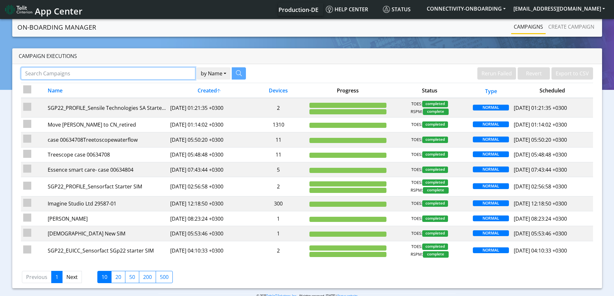
click at [93, 74] on input "Search Campaigns" at bounding box center [108, 73] width 174 height 12
paste input "89358152000002045823"
type input "89358152000002045823"
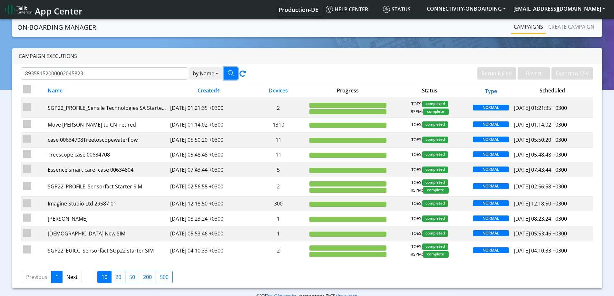
drag, startPoint x: 235, startPoint y: 74, endPoint x: 197, endPoint y: 86, distance: 39.8
click at [198, 91] on div "89358152000002045823 by Name Name Device Rerun Failed Revert Export to CSV Name…" at bounding box center [307, 176] width 590 height 224
click at [205, 75] on button "by Name" at bounding box center [206, 73] width 34 height 12
drag, startPoint x: 206, startPoint y: 93, endPoint x: 205, endPoint y: 98, distance: 4.6
click at [205, 98] on div "Name Device" at bounding box center [215, 93] width 52 height 26
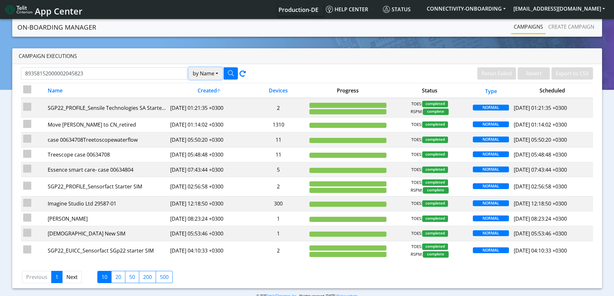
click at [203, 75] on button "by Name" at bounding box center [206, 73] width 34 height 12
click at [201, 98] on div "Name Device" at bounding box center [215, 93] width 52 height 26
click at [201, 79] on button "by Name" at bounding box center [206, 73] width 34 height 12
click at [201, 99] on button "Device" at bounding box center [214, 98] width 51 height 10
click at [226, 77] on button "button" at bounding box center [231, 73] width 14 height 12
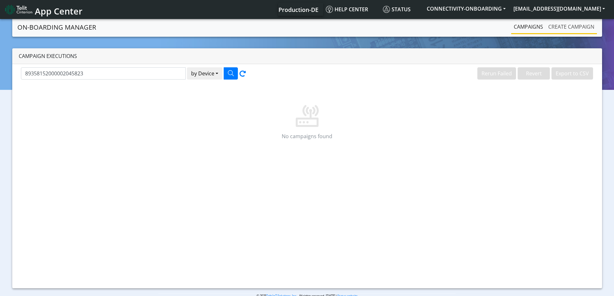
click at [564, 29] on link "Create campaign" at bounding box center [571, 26] width 51 height 13
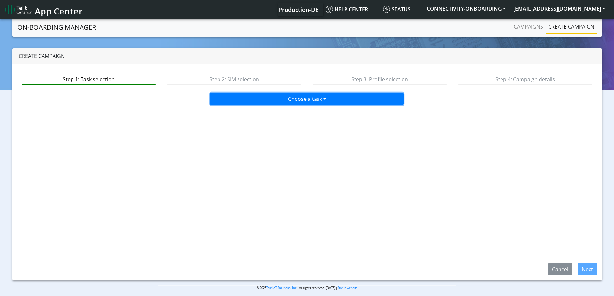
click at [307, 101] on button "Choose a task" at bounding box center [306, 99] width 193 height 12
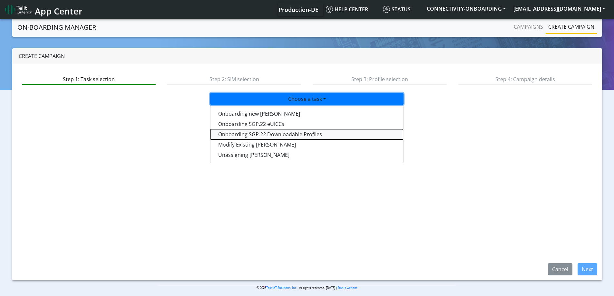
click at [277, 132] on tasksgp22profile-dropdown "Onboarding SGP.22 Downloadable Profiles" at bounding box center [307, 134] width 193 height 10
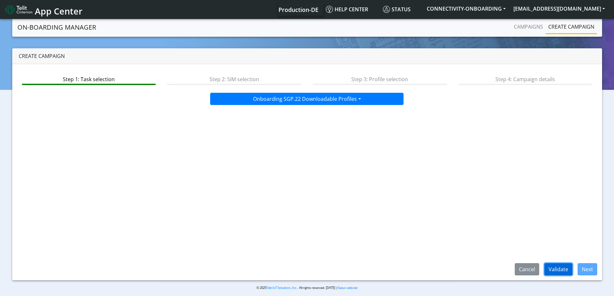
click at [562, 271] on button "Validate" at bounding box center [559, 269] width 28 height 12
click at [588, 270] on button "Next" at bounding box center [588, 269] width 20 height 12
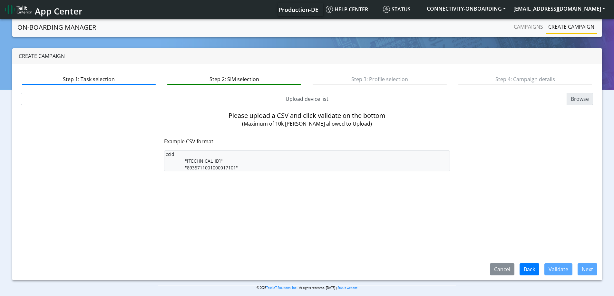
click at [320, 148] on div "Please upload a CSV and click validate on the bottom (Maximum of 10k SIMs allow…" at bounding box center [307, 142] width 286 height 60
click at [191, 162] on pre "iccid "8935711001000017100" "8935711001000017101"" at bounding box center [307, 161] width 286 height 21
click at [168, 157] on pre "iccid "8935711001000017100" "8935711001000017101"" at bounding box center [307, 161] width 286 height 21
click at [190, 166] on pre "iccid "8935711001000017100" "8935711001000017101"" at bounding box center [307, 161] width 286 height 21
click at [575, 98] on input "Upload device list" at bounding box center [307, 99] width 573 height 12
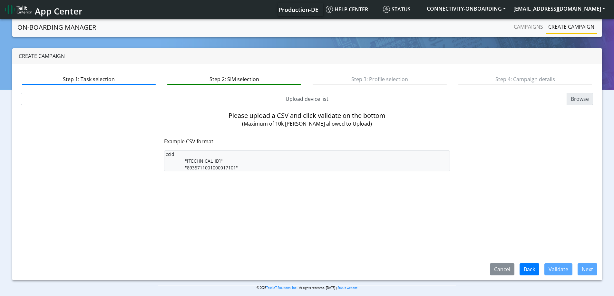
type input "C:\fakepath\89358152000002045823.csv"
click at [563, 271] on button "Validate" at bounding box center [559, 269] width 28 height 12
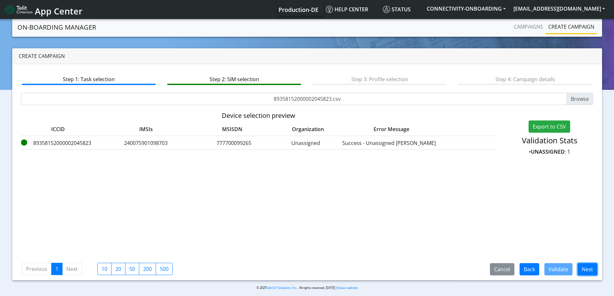
drag, startPoint x: 586, startPoint y: 271, endPoint x: 564, endPoint y: 258, distance: 26.2
click at [557, 255] on div "Step 1: Task selection Step 2: SIM selection Step 3: Profile selection Step 4: …" at bounding box center [307, 172] width 590 height 216
click at [584, 266] on button "Next" at bounding box center [588, 269] width 20 height 12
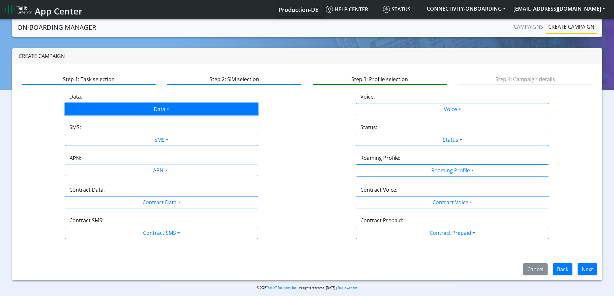
click at [174, 107] on button "Data" at bounding box center [161, 109] width 193 height 12
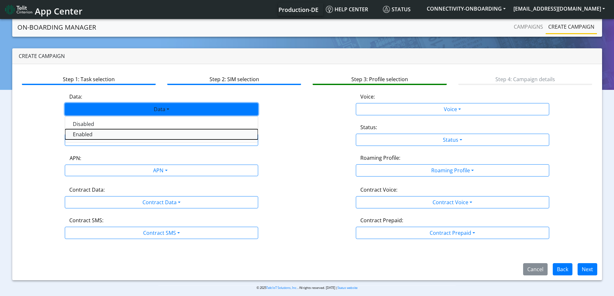
click at [78, 136] on button "Enabled" at bounding box center [161, 134] width 193 height 10
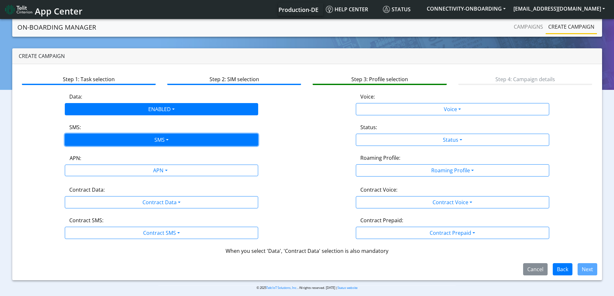
click at [84, 142] on button "SMS" at bounding box center [161, 140] width 193 height 12
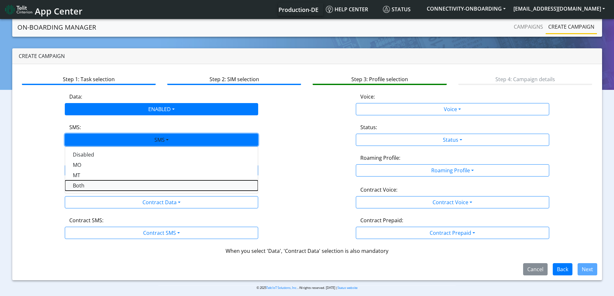
click at [79, 185] on button "Both" at bounding box center [161, 186] width 193 height 10
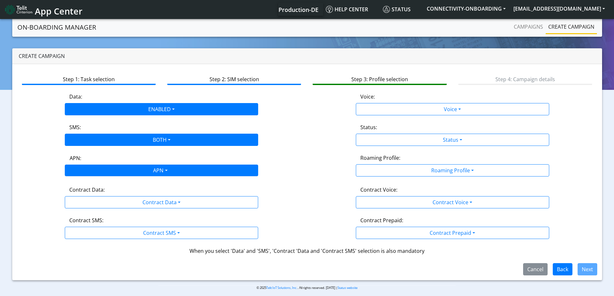
click at [94, 168] on div "APN" at bounding box center [160, 171] width 204 height 13
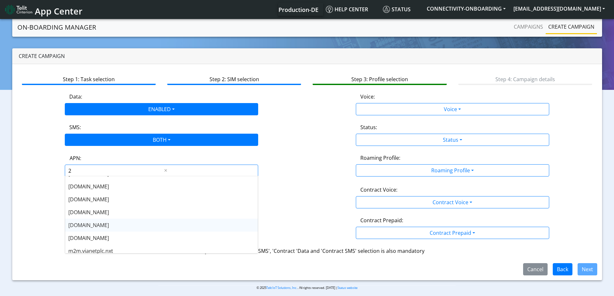
type input "23"
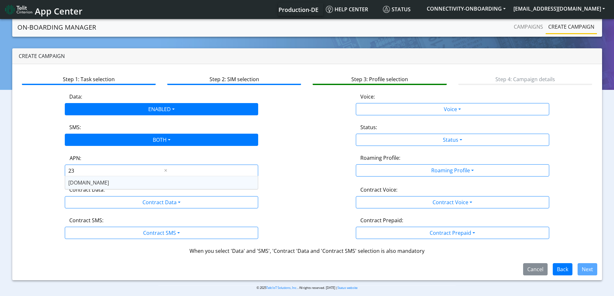
click at [83, 183] on span "nxt23.net" at bounding box center [88, 182] width 41 height 7
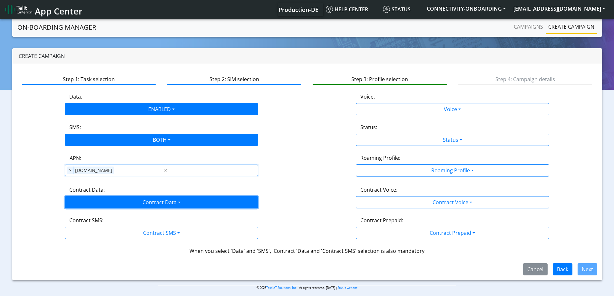
click at [94, 203] on button "Contract Data" at bounding box center [161, 202] width 193 height 12
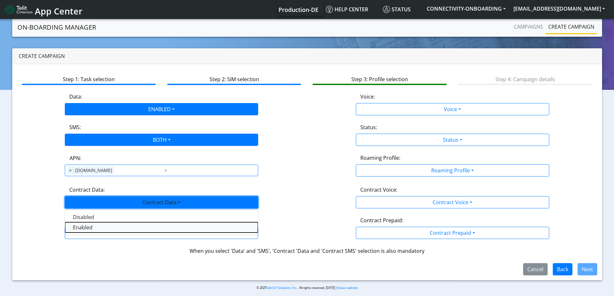
click at [91, 227] on Dataenabled-dropdown "Enabled" at bounding box center [161, 227] width 193 height 10
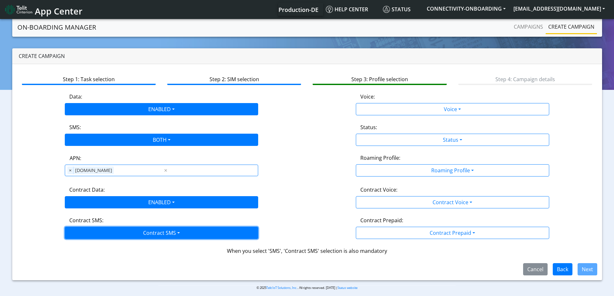
click at [94, 234] on button "Contract SMS" at bounding box center [161, 233] width 193 height 12
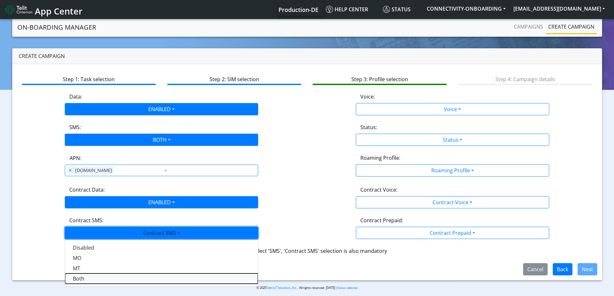
click at [78, 280] on SMSboth-dropdown "Both" at bounding box center [161, 279] width 193 height 10
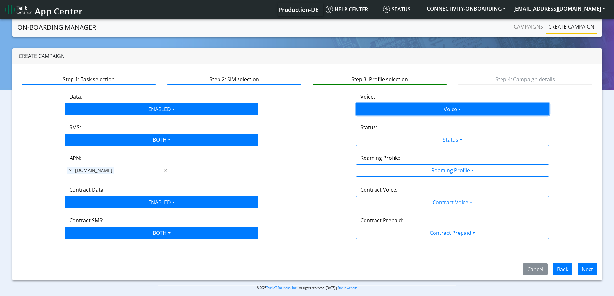
click at [399, 110] on button "Voice" at bounding box center [452, 109] width 193 height 12
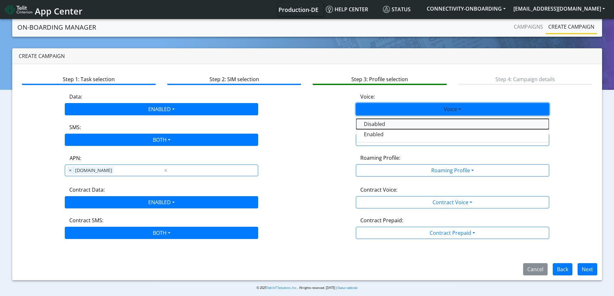
click at [369, 127] on button "Disabled" at bounding box center [452, 124] width 193 height 10
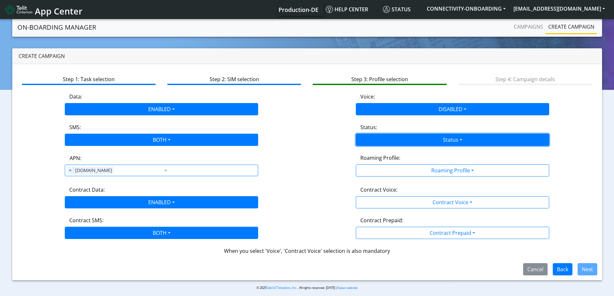
click at [378, 142] on button "Status" at bounding box center [452, 140] width 193 height 12
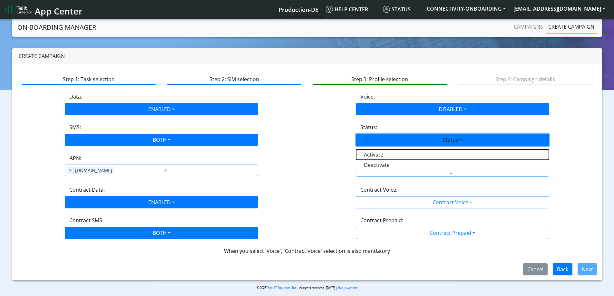
click at [369, 156] on button "Activate" at bounding box center [452, 155] width 193 height 10
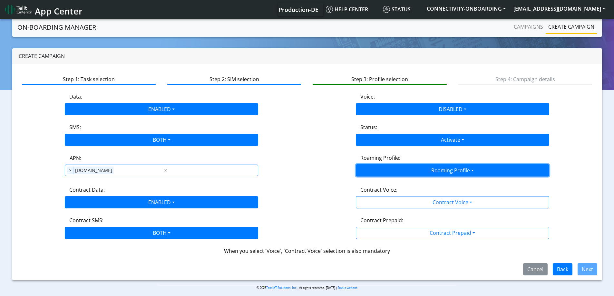
click at [379, 173] on button "Roaming Profile" at bounding box center [452, 170] width 193 height 12
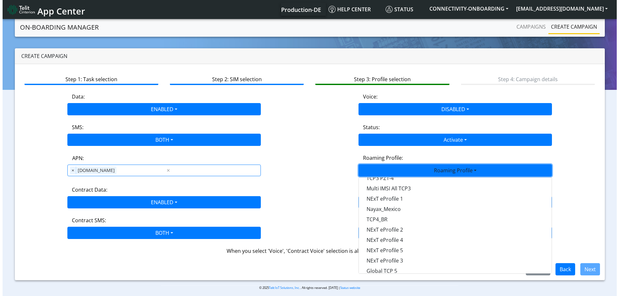
scroll to position [181, 0]
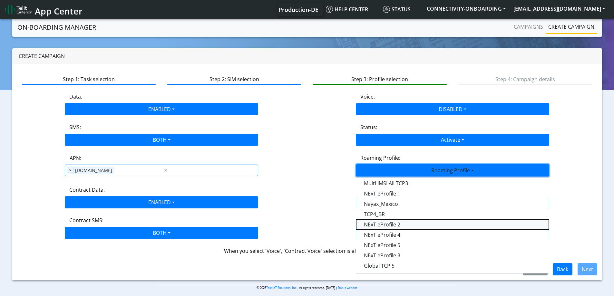
click at [392, 225] on Profile-dropdown "NExT eProfile 2" at bounding box center [452, 225] width 193 height 10
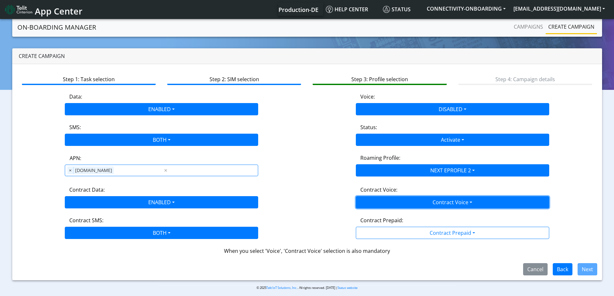
click at [414, 205] on button "Contract Voice" at bounding box center [452, 202] width 193 height 12
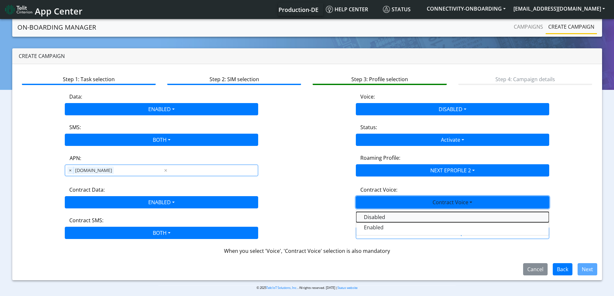
click at [370, 218] on Voicedisabled-dropdown "Disabled" at bounding box center [452, 217] width 193 height 10
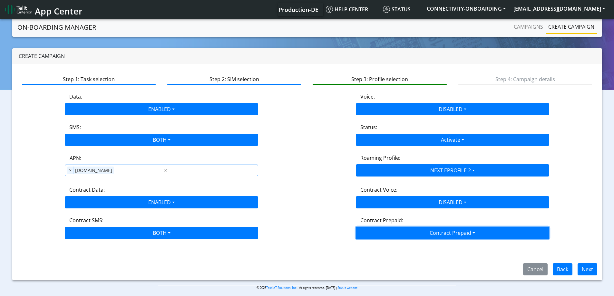
click at [379, 232] on button "Contract Prepaid" at bounding box center [452, 233] width 193 height 12
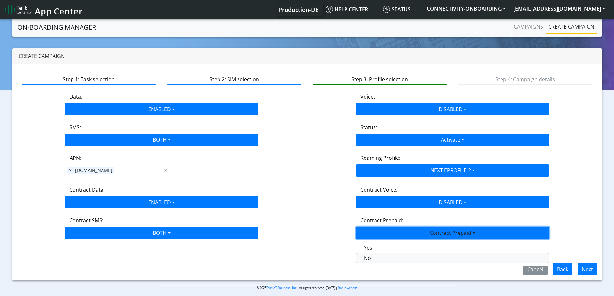
click at [364, 259] on Prepaidnotprepaid-dropdown "No" at bounding box center [452, 258] width 193 height 10
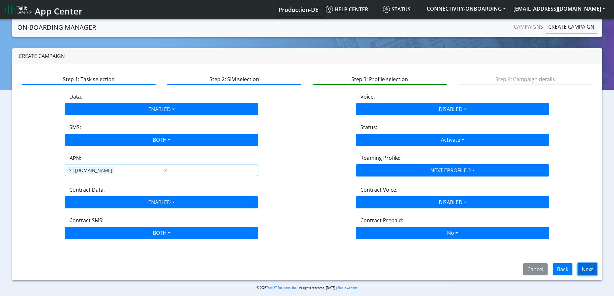
click at [588, 270] on button "Next" at bounding box center [588, 269] width 20 height 12
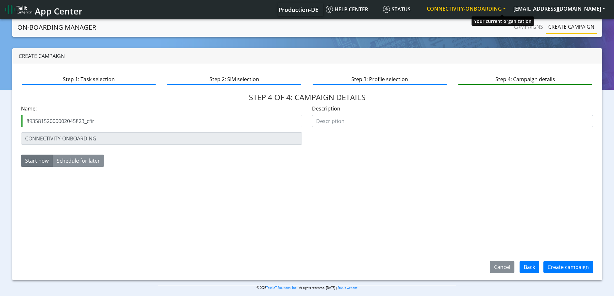
type input "89358152000002045823_cfir"
click at [510, 6] on button "CONNECTIVITY-ONBOARDING" at bounding box center [466, 9] width 87 height 12
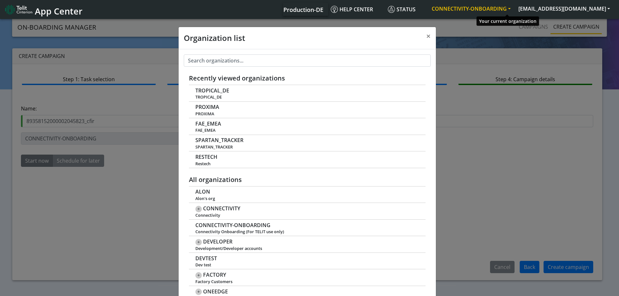
scroll to position [2, 0]
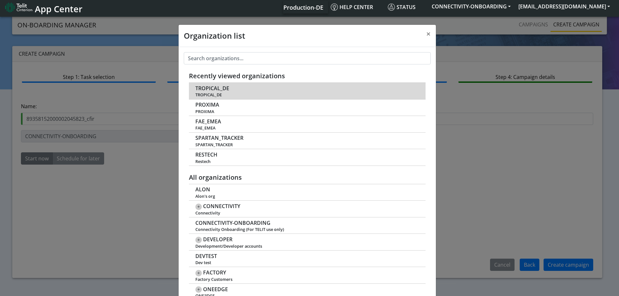
click at [210, 93] on span "TROPICAL_DE" at bounding box center [306, 95] width 223 height 5
click at [213, 91] on span "TROPICAL_DE" at bounding box center [212, 88] width 34 height 6
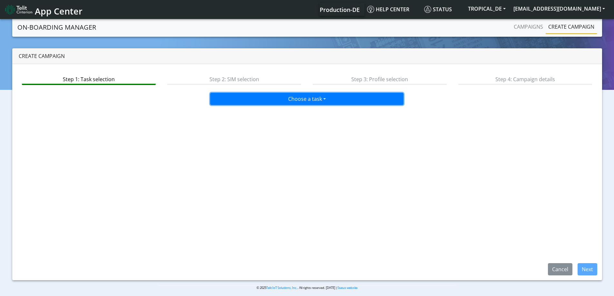
click at [291, 100] on button "Choose a task" at bounding box center [306, 99] width 193 height 12
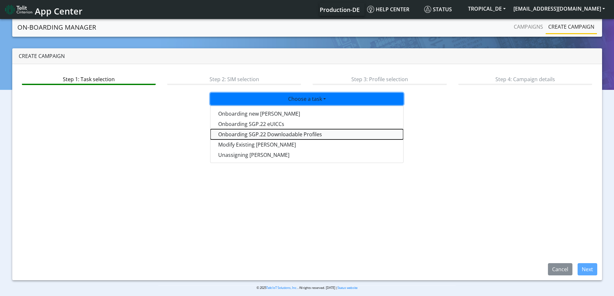
click at [265, 133] on tasksgp22profile-dropdown "Onboarding SGP.22 Downloadable Profiles" at bounding box center [307, 134] width 193 height 10
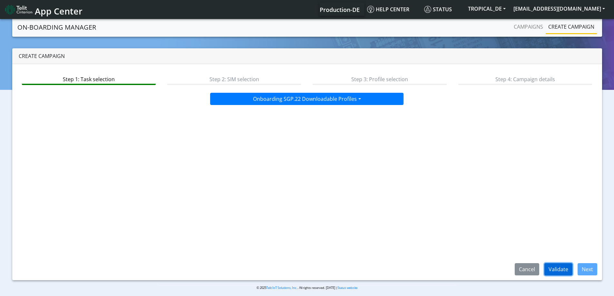
click at [555, 272] on button "Validate" at bounding box center [559, 269] width 28 height 12
click at [591, 268] on button "Next" at bounding box center [588, 269] width 20 height 12
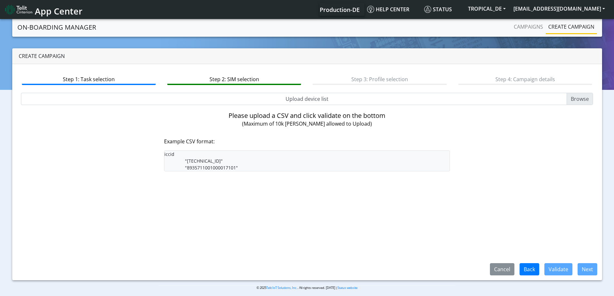
click at [578, 96] on input "Upload device list" at bounding box center [307, 99] width 573 height 12
type input "C:\fakepath\89358152000002045823.csv"
click at [563, 265] on button "Validate" at bounding box center [559, 269] width 28 height 12
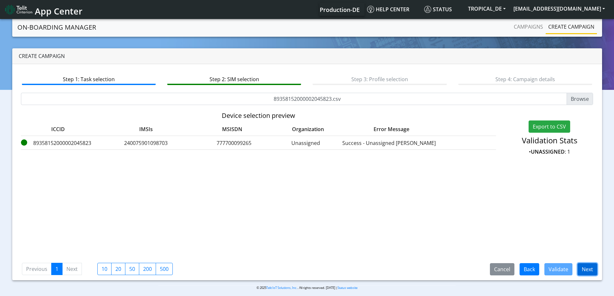
click at [585, 271] on button "Next" at bounding box center [588, 269] width 20 height 12
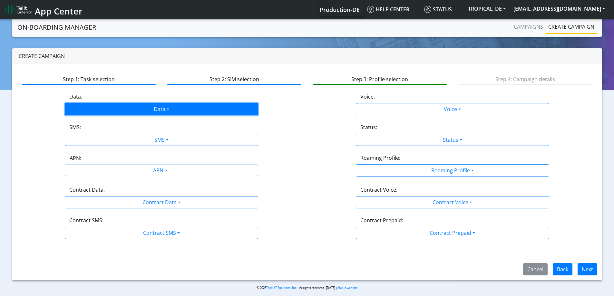
click at [173, 103] on button "Data" at bounding box center [161, 109] width 193 height 12
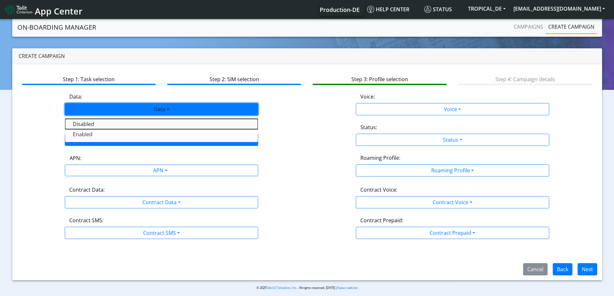
drag, startPoint x: 101, startPoint y: 123, endPoint x: 89, endPoint y: 137, distance: 18.5
click at [94, 136] on div "Disabled Enabled" at bounding box center [161, 129] width 193 height 26
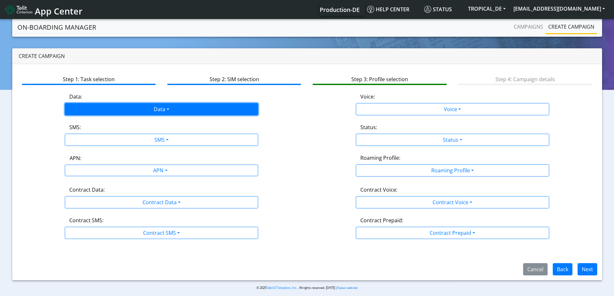
click at [93, 114] on button "Data" at bounding box center [161, 109] width 193 height 12
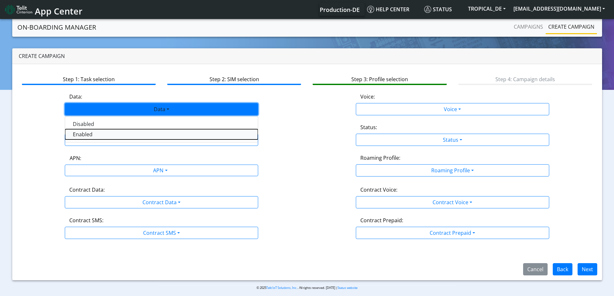
click at [89, 131] on button "Enabled" at bounding box center [161, 134] width 193 height 10
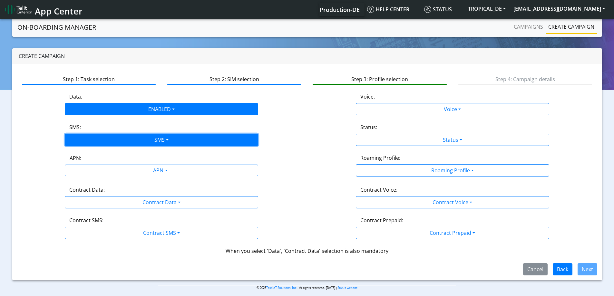
click at [107, 146] on button "SMS" at bounding box center [161, 140] width 193 height 12
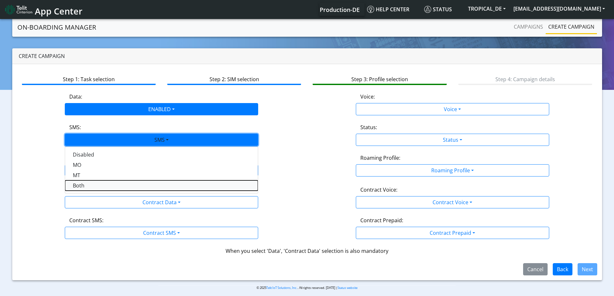
click at [77, 186] on button "Both" at bounding box center [161, 186] width 193 height 10
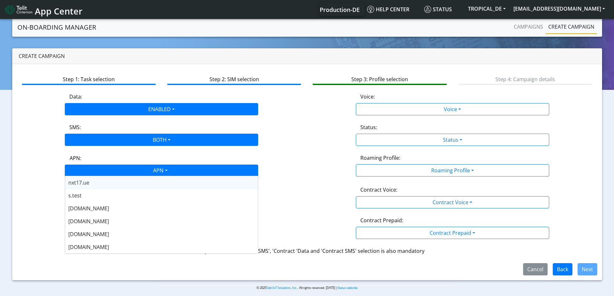
click at [96, 170] on div "APN" at bounding box center [160, 171] width 204 height 13
type input "23"
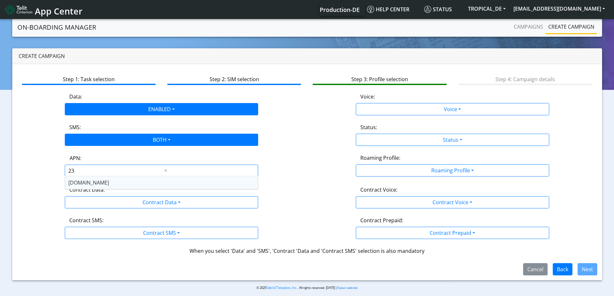
click at [95, 183] on div "nxt23.net" at bounding box center [161, 182] width 193 height 13
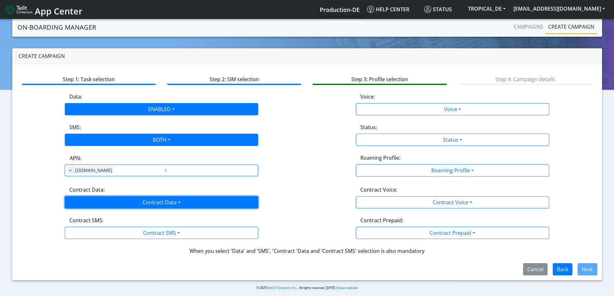
click at [97, 203] on button "Contract Data" at bounding box center [161, 202] width 193 height 12
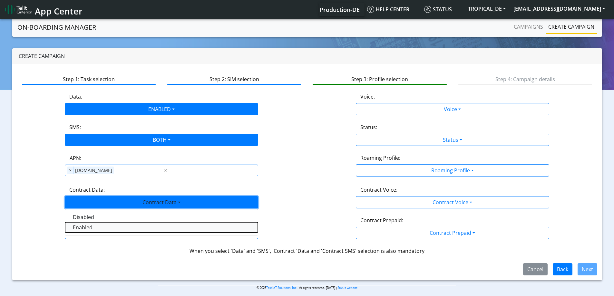
click at [87, 228] on Dataenabled-dropdown "Enabled" at bounding box center [161, 227] width 193 height 10
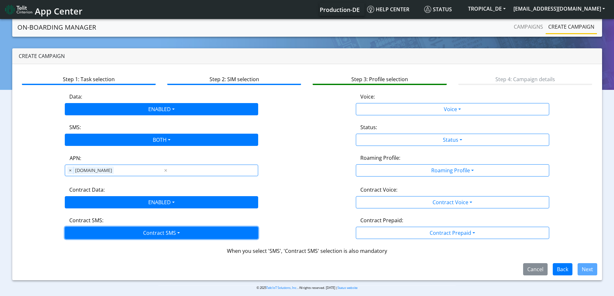
click at [100, 238] on button "Contract SMS" at bounding box center [161, 233] width 193 height 12
click at [82, 277] on SMSboth-dropdown "Both" at bounding box center [161, 279] width 193 height 10
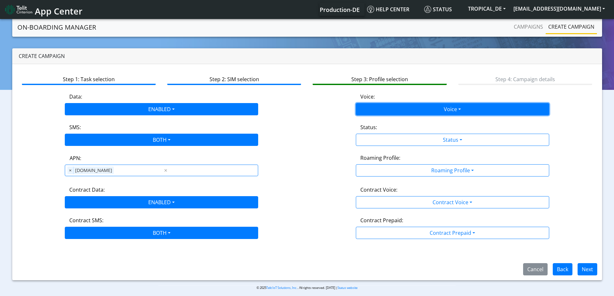
click at [411, 111] on button "Voice" at bounding box center [452, 109] width 193 height 12
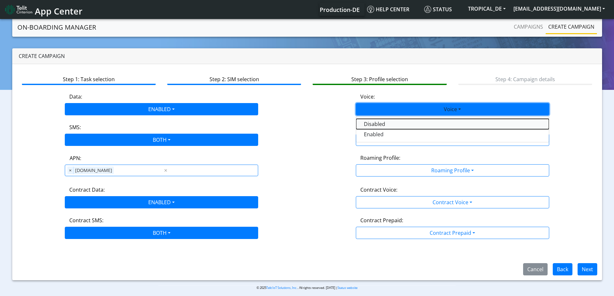
click at [379, 125] on button "Disabled" at bounding box center [452, 124] width 193 height 10
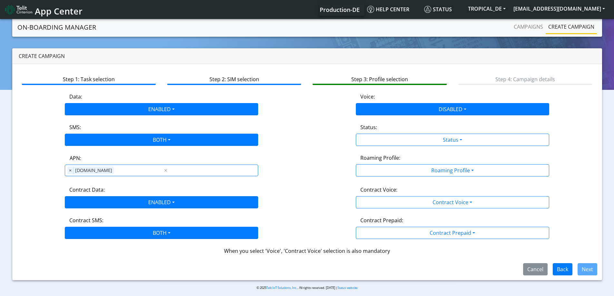
click at [379, 132] on div "Status:" at bounding box center [453, 128] width 194 height 10
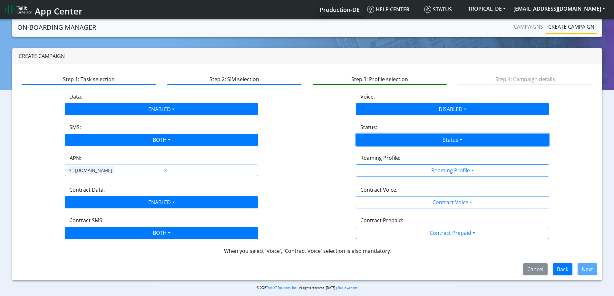
click at [379, 139] on button "Status" at bounding box center [452, 140] width 193 height 12
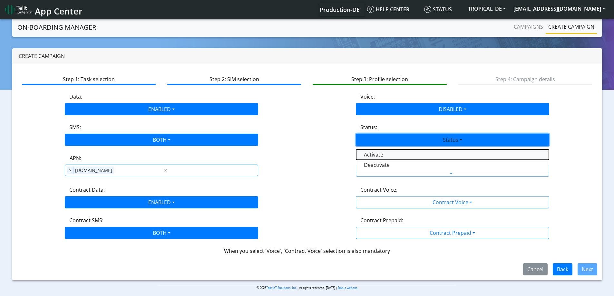
click at [370, 157] on button "Activate" at bounding box center [452, 155] width 193 height 10
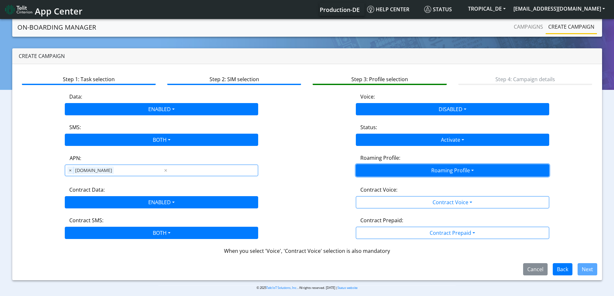
click at [385, 173] on button "Roaming Profile" at bounding box center [452, 170] width 193 height 12
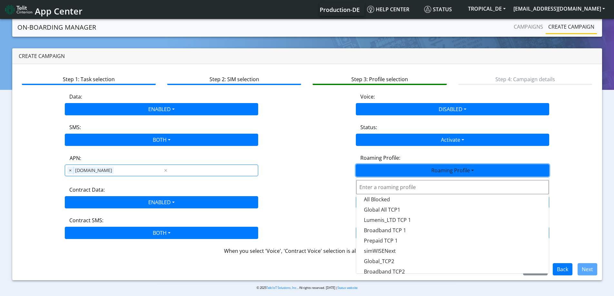
click at [398, 187] on input "text" at bounding box center [452, 187] width 193 height 14
type input "epr"
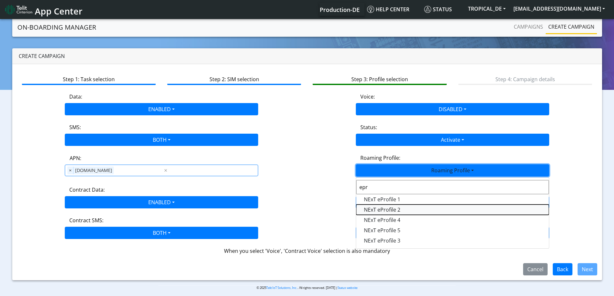
click at [394, 209] on Profile-dropdown "NExT eProfile 2" at bounding box center [452, 210] width 193 height 10
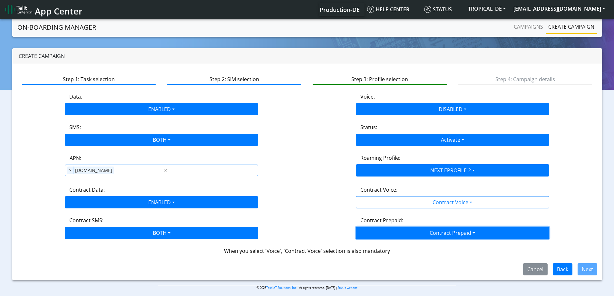
click at [410, 209] on button "Contract Prepaid" at bounding box center [452, 202] width 193 height 12
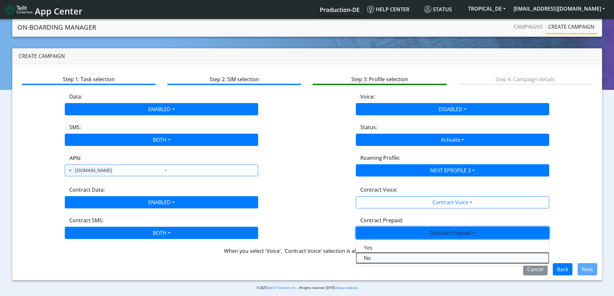
click at [385, 258] on Prepaidnotprepaid-dropdown "No" at bounding box center [452, 258] width 193 height 10
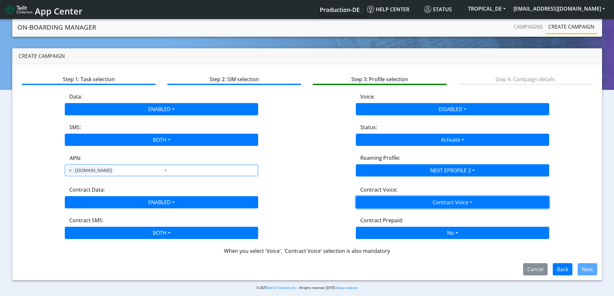
drag, startPoint x: 462, startPoint y: 197, endPoint x: 461, endPoint y: 201, distance: 3.7
click at [462, 199] on button "Contract Voice" at bounding box center [452, 202] width 193 height 12
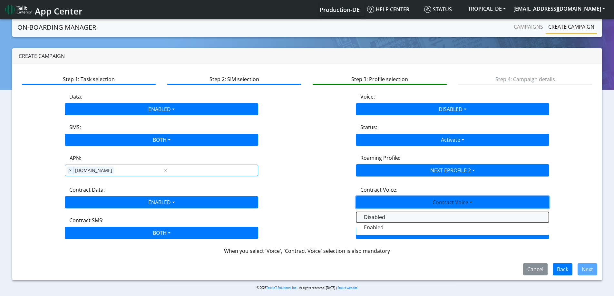
click at [376, 218] on Voicedisabled-dropdown "Disabled" at bounding box center [452, 217] width 193 height 10
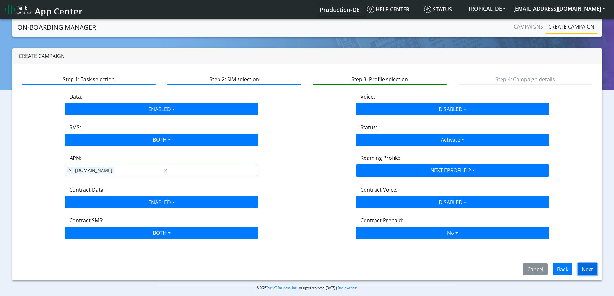
click at [583, 272] on button "Next" at bounding box center [588, 269] width 20 height 12
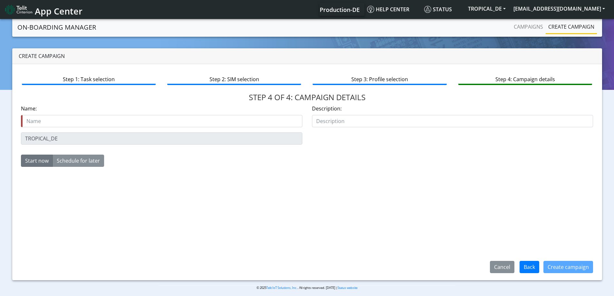
click at [88, 123] on input "text" at bounding box center [161, 121] width 281 height 12
type input "89358152000002045823_cfir_DGP22_TLT"
click at [583, 268] on button "Create campaign" at bounding box center [569, 267] width 50 height 12
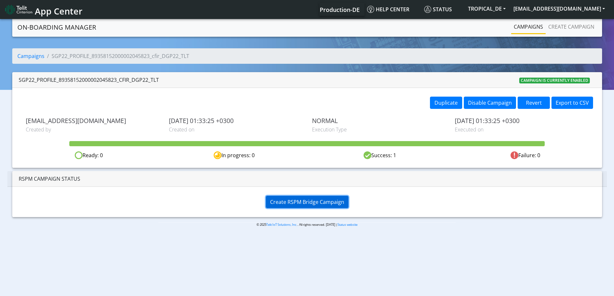
click at [312, 201] on span "Create RSPM Bridge Campaign" at bounding box center [307, 202] width 74 height 7
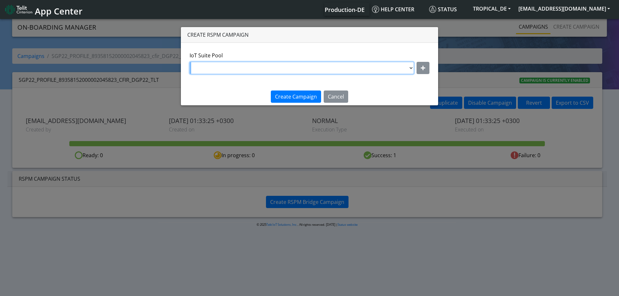
click at [296, 71] on select "OTHER-nxt23.net-Cfir-ATT DNLD-nxt23.net-GeorgeeProfile2Dont Touch DNLD_BYOC-net…" at bounding box center [302, 68] width 224 height 12
select select "4a98f50f-396d-4342-9678-0d2e4f7711f0"
click at [190, 62] on select "OTHER-nxt23.net-Cfir-ATT DNLD-nxt23.net-GeorgeeProfile2Dont Touch DNLD_BYOC-net…" at bounding box center [302, 68] width 224 height 12
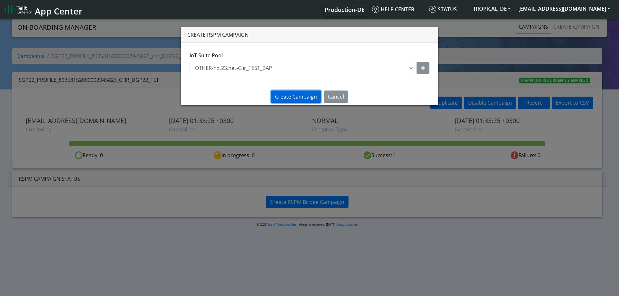
click at [298, 97] on span "Create Campaign" at bounding box center [296, 96] width 42 height 7
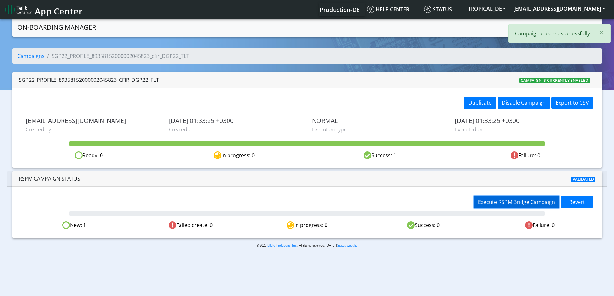
click at [507, 200] on span "Execute RSPM Bridge Campaign" at bounding box center [516, 202] width 77 height 7
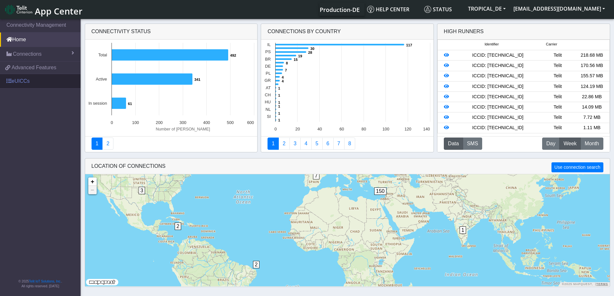
click at [19, 83] on link "eUICCs" at bounding box center [40, 81] width 81 height 14
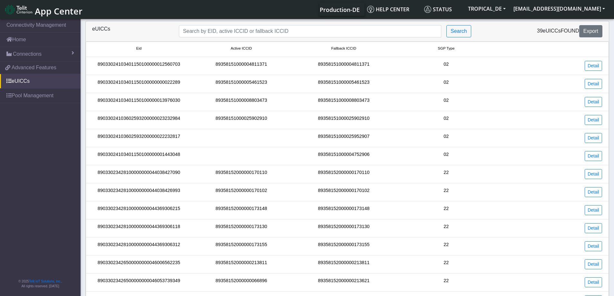
click at [519, 30] on div "39 eUICCs found Export" at bounding box center [542, 31] width 130 height 12
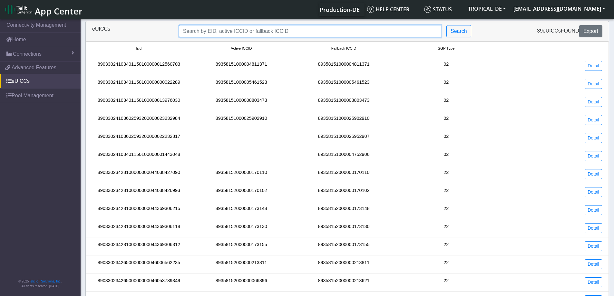
click at [295, 32] on input "Search..." at bounding box center [310, 31] width 262 height 12
paste input "89033023426500000000046050536215"
type input "89033023426500000000046050536215"
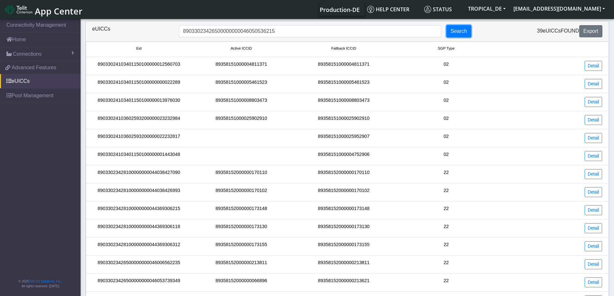
click at [457, 33] on button "Search" at bounding box center [459, 31] width 25 height 12
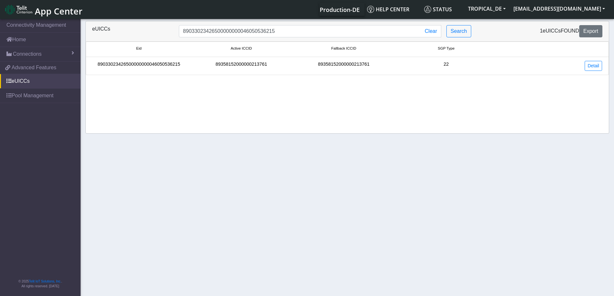
click at [161, 69] on div "89033023426500000000046050536215" at bounding box center [139, 66] width 103 height 10
click at [595, 65] on link "Detail" at bounding box center [593, 66] width 17 height 10
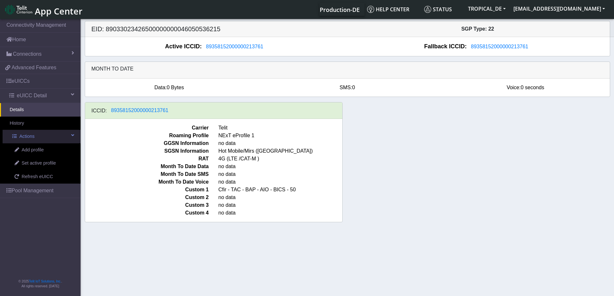
click at [33, 139] on span "Actions" at bounding box center [26, 136] width 15 height 7
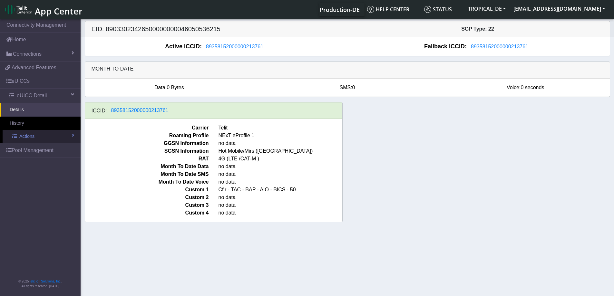
click at [71, 135] on link "Actions" at bounding box center [42, 137] width 78 height 14
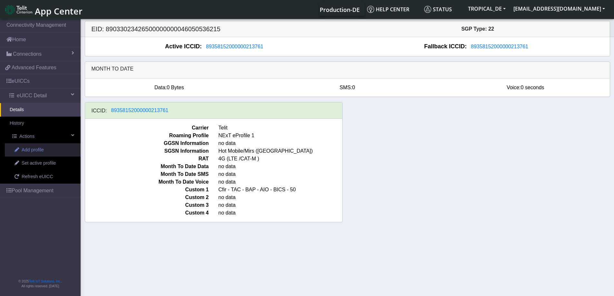
click at [28, 149] on span "Add profile" at bounding box center [33, 150] width 22 height 7
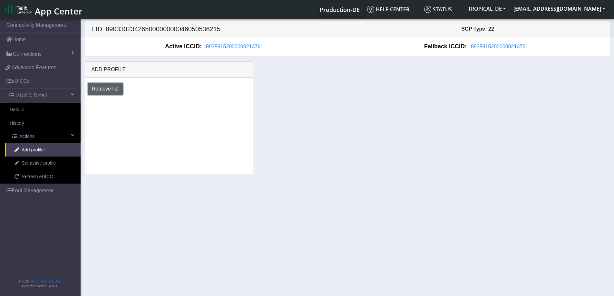
click at [113, 88] on button "Retrieve list" at bounding box center [105, 89] width 35 height 12
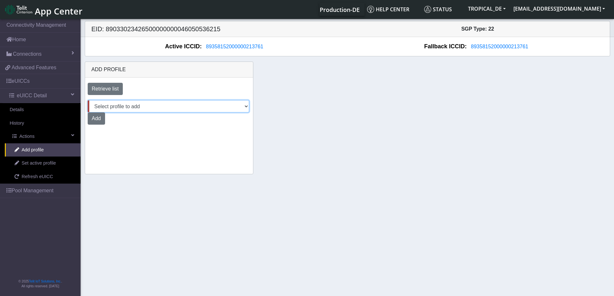
click at [185, 106] on select "Select profile to add Cfir_HM_TEST DNLD-nxt23.net-eProfile1GeorgeDONTTOUCH DNLD…" at bounding box center [169, 106] width 162 height 12
select select "4a98f50f-396d-4342-9678-0d2e4f7711f0"
click at [88, 100] on select "Select profile to add Cfir_HM_TEST DNLD-nxt23.net-eProfile1GeorgeDONTTOUCH DNLD…" at bounding box center [169, 106] width 162 height 12
click at [101, 118] on button "Add" at bounding box center [96, 119] width 17 height 12
